Goal: Task Accomplishment & Management: Manage account settings

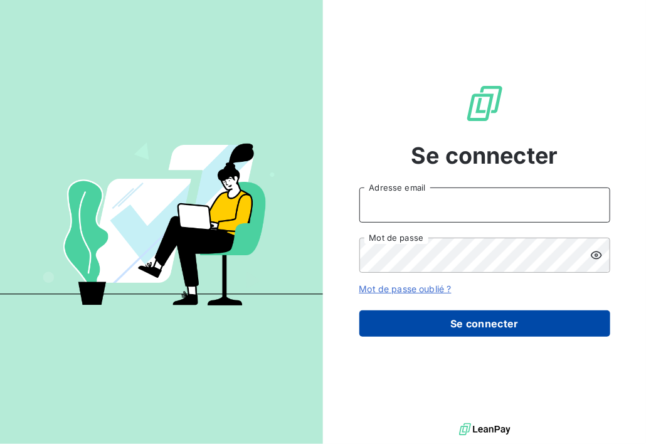
type input "hv@monier-environnement.com"
click at [476, 316] on button "Se connecter" at bounding box center [485, 324] width 251 height 26
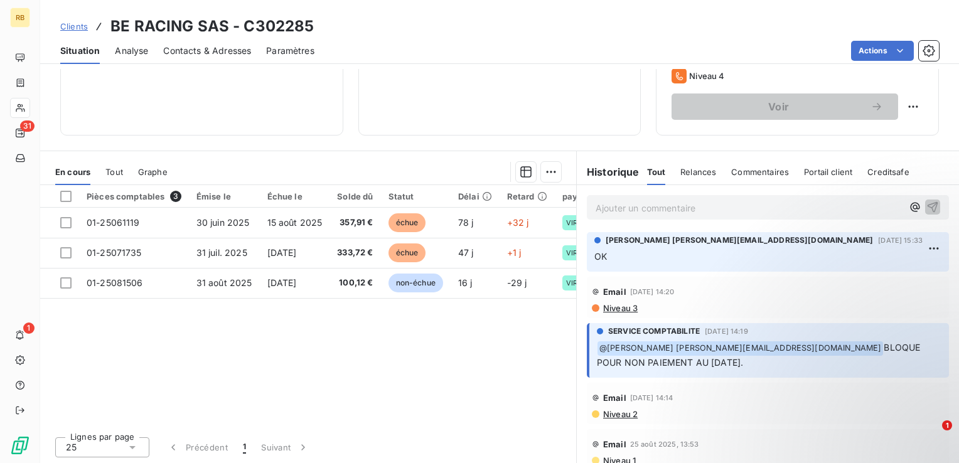
click at [646, 210] on p "Ajouter un commentaire ﻿" at bounding box center [748, 208] width 307 height 16
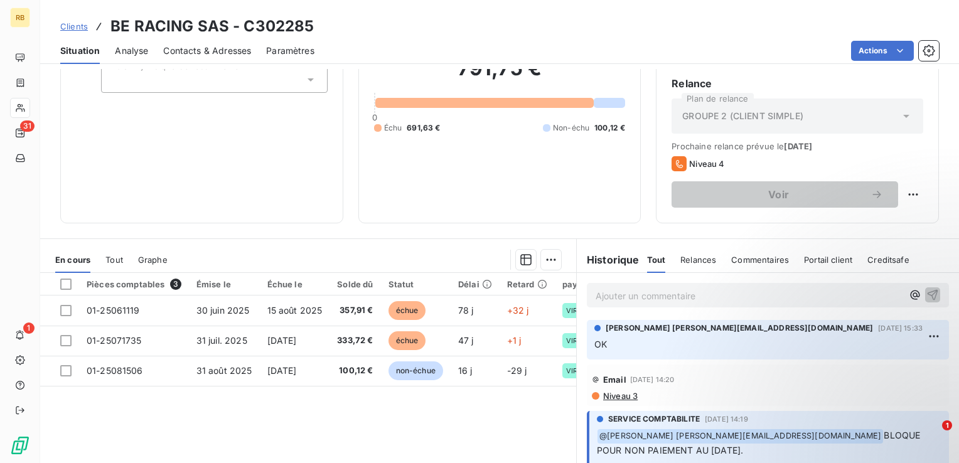
scroll to position [151, 0]
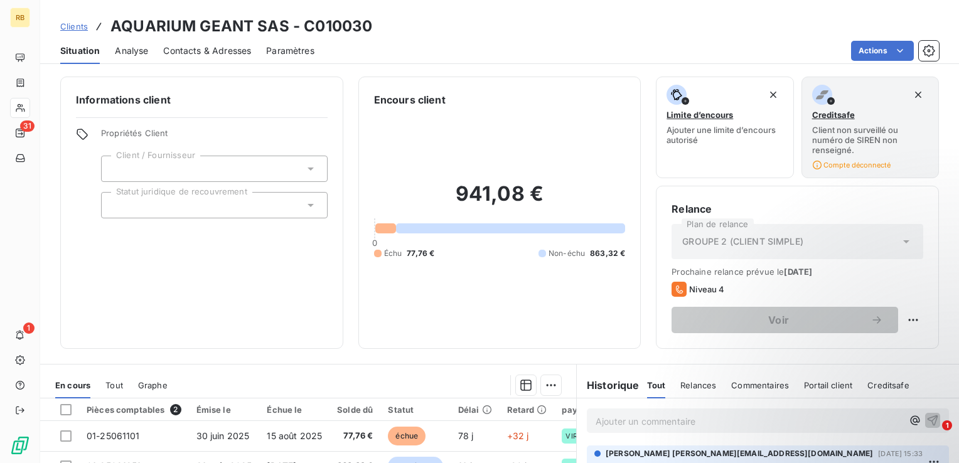
scroll to position [188, 0]
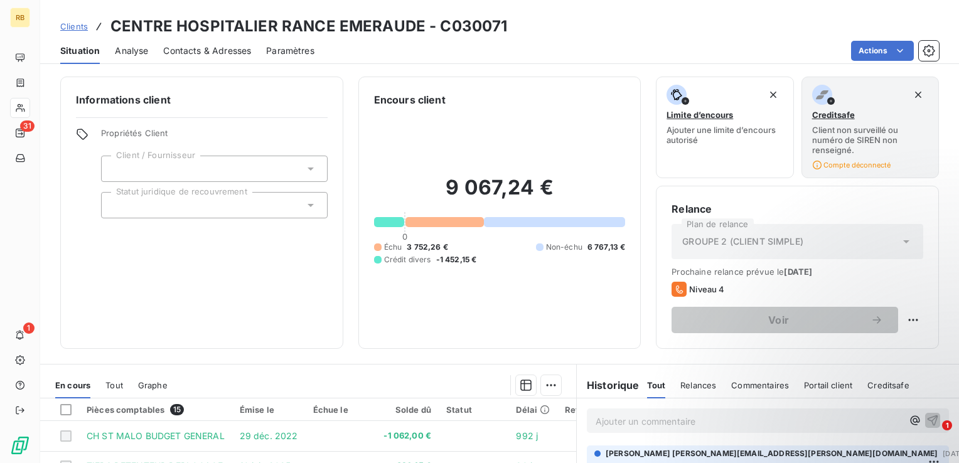
scroll to position [125, 0]
